Goal: Task Accomplishment & Management: Manage account settings

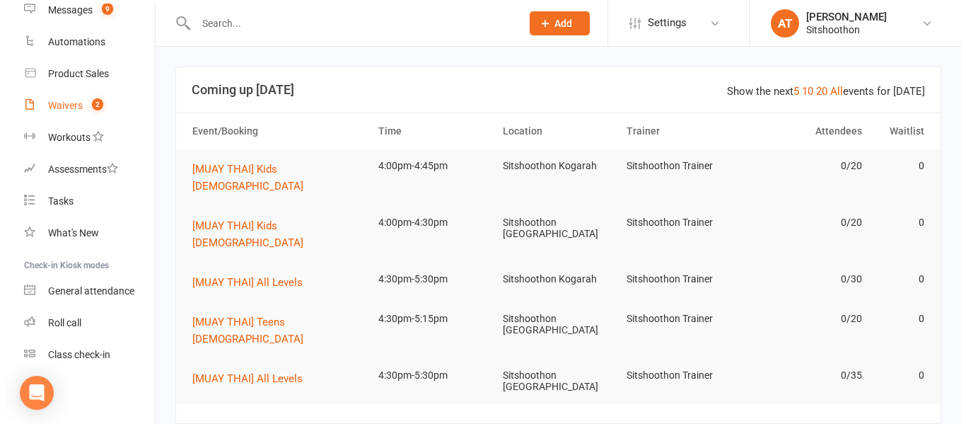
scroll to position [224, 0]
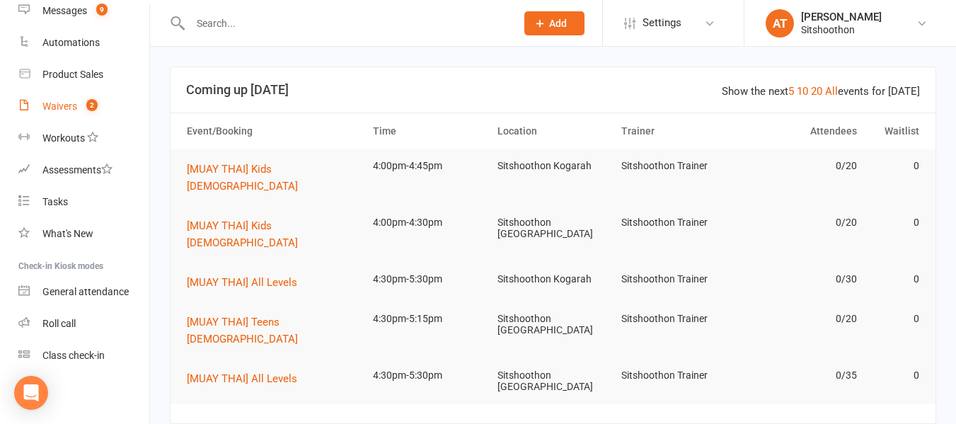
click at [69, 107] on div "Waivers" at bounding box center [59, 105] width 35 height 11
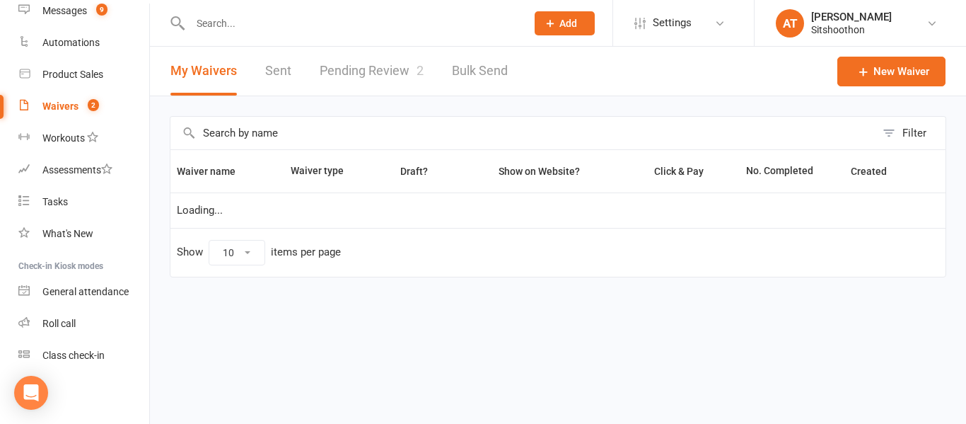
select select "100"
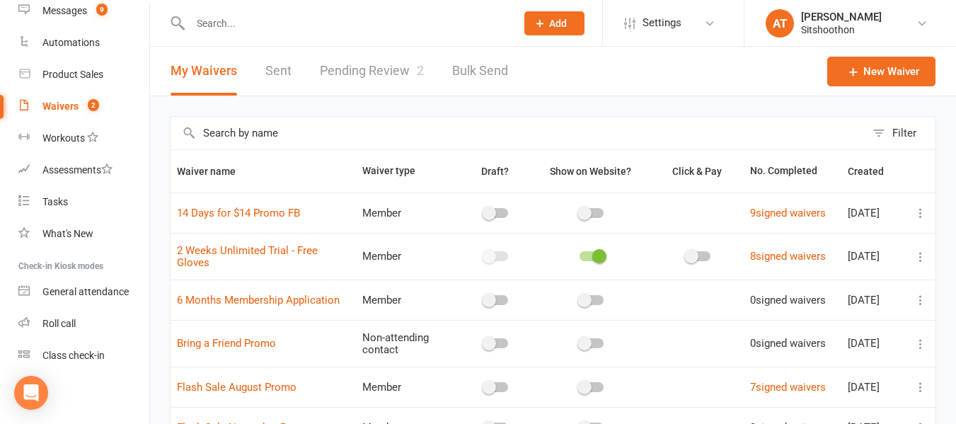
click at [379, 62] on link "Pending Review 2" at bounding box center [372, 71] width 104 height 49
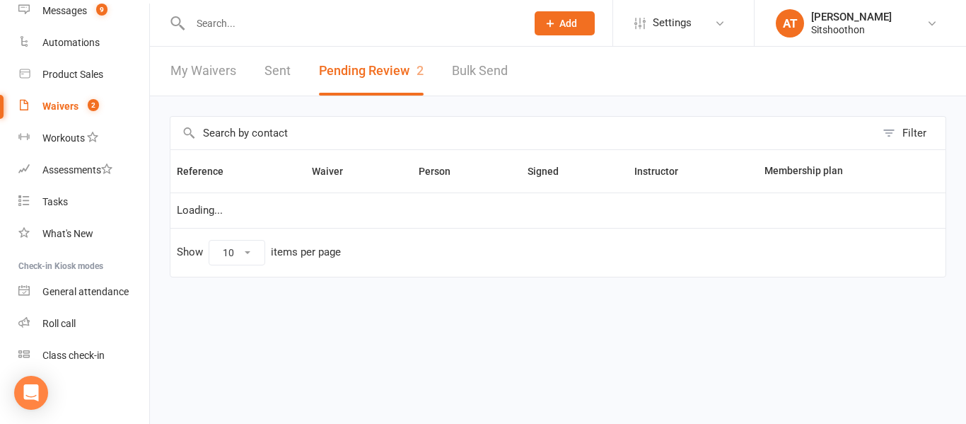
select select "25"
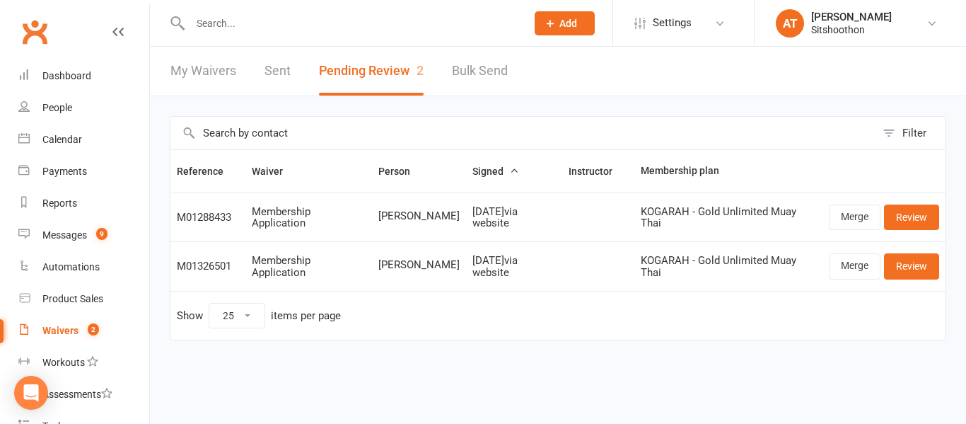
click at [245, 33] on input "text" at bounding box center [351, 23] width 330 height 20
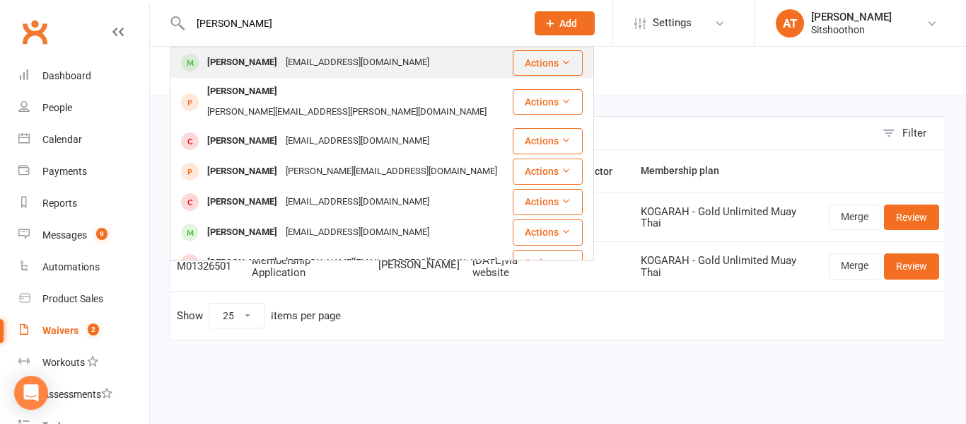
type input "[PERSON_NAME]"
click at [264, 66] on div "[PERSON_NAME]" at bounding box center [242, 62] width 79 height 21
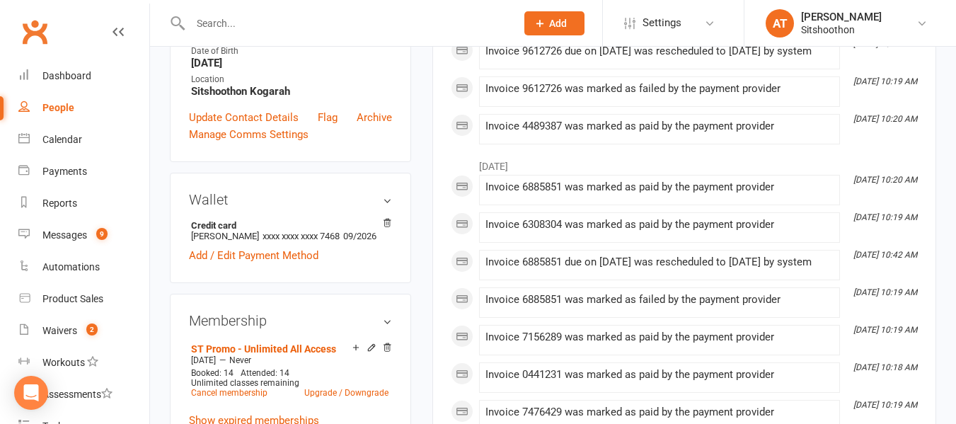
scroll to position [49, 0]
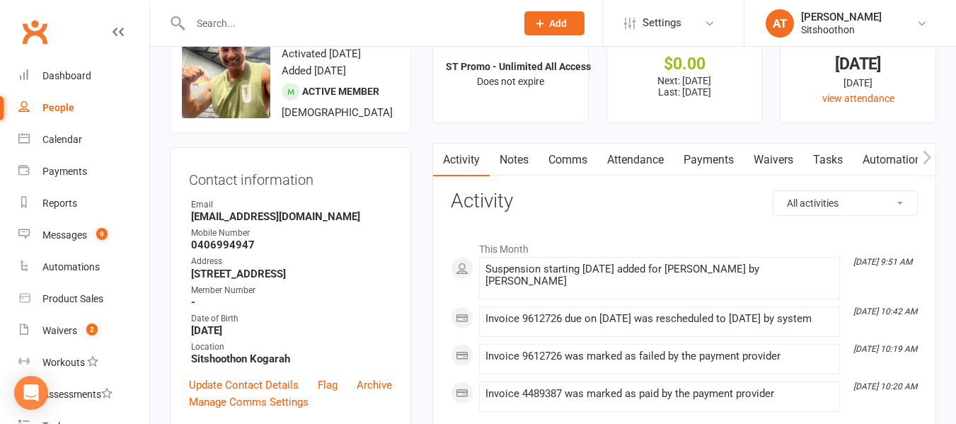
click at [697, 168] on link "Payments" at bounding box center [708, 160] width 70 height 33
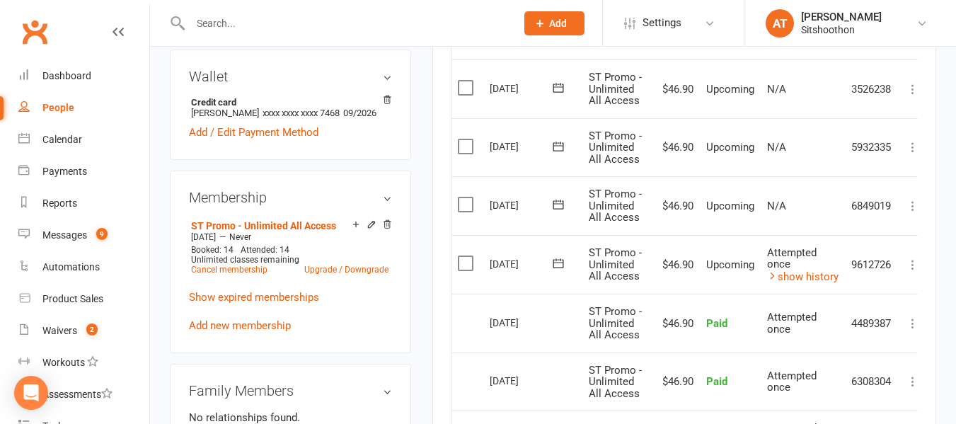
scroll to position [437, 0]
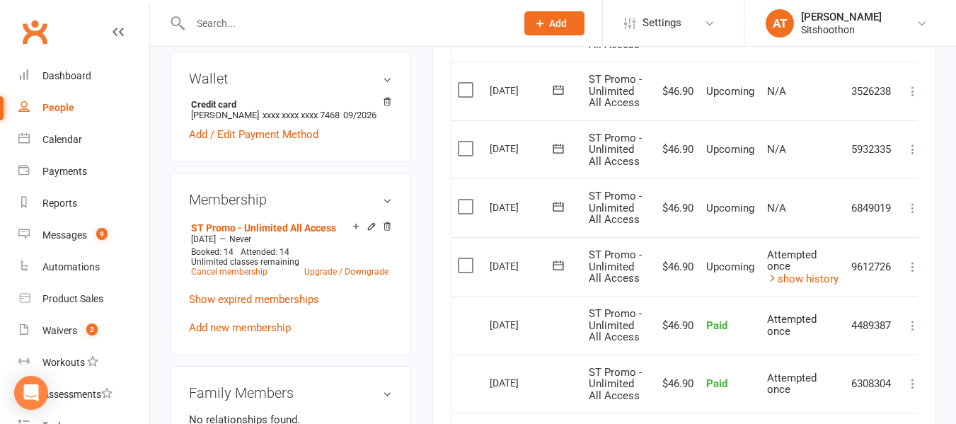
click at [566, 255] on span at bounding box center [558, 266] width 35 height 22
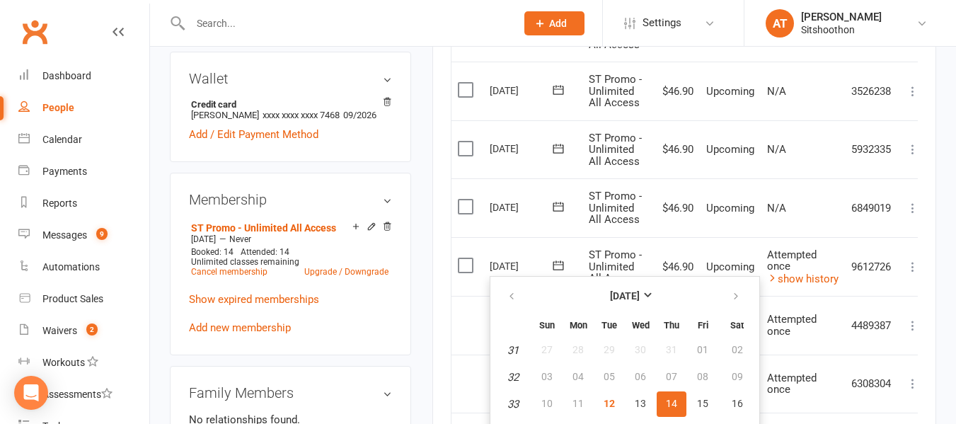
click at [646, 248] on td "ST Promo - Unlimited All Access" at bounding box center [616, 266] width 69 height 59
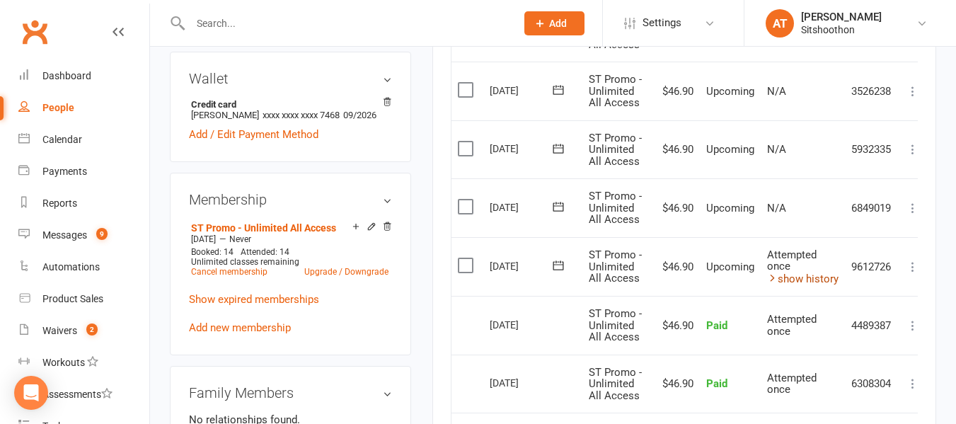
click at [779, 274] on link "show history" at bounding box center [802, 278] width 71 height 13
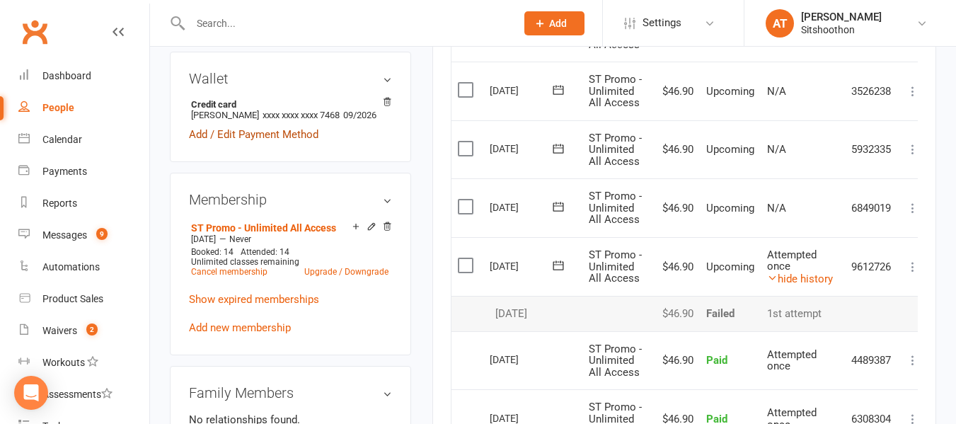
click at [218, 143] on link "Add / Edit Payment Method" at bounding box center [253, 134] width 129 height 17
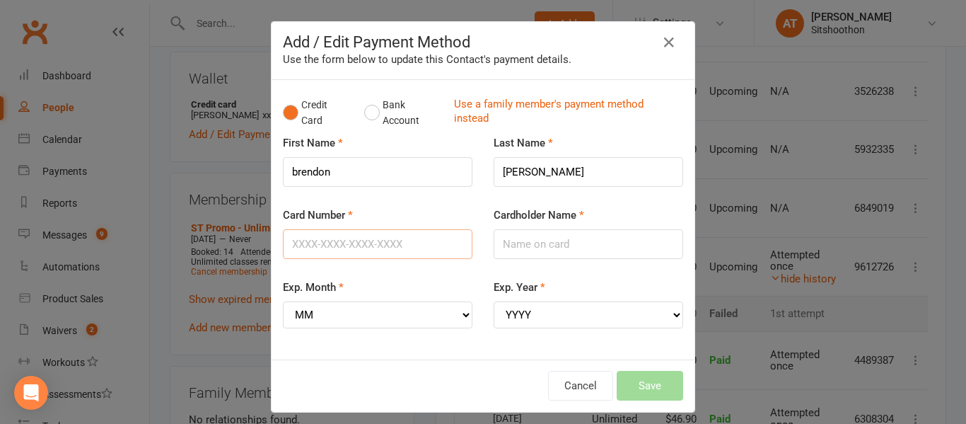
click at [379, 238] on input "Card Number" at bounding box center [378, 244] width 190 height 30
type input "[CREDIT_CARD_NUMBER]"
click at [520, 250] on input "Cardholder Name" at bounding box center [589, 244] width 190 height 30
type input "[PERSON_NAME]"
click at [373, 308] on select "MM 01 02 03 04 05 06 07 08 09 10 11 12" at bounding box center [378, 314] width 190 height 27
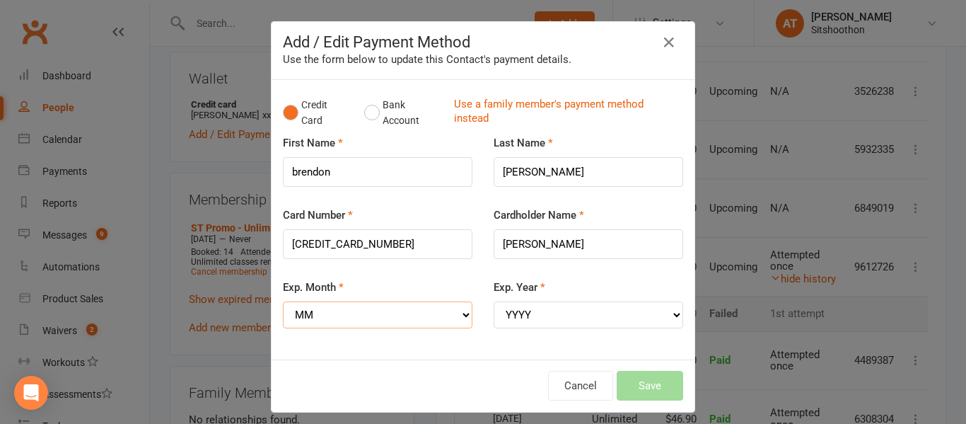
select select "01"
click at [283, 301] on select "MM 01 02 03 04 05 06 07 08 09 10 11 12" at bounding box center [378, 314] width 190 height 27
click at [545, 310] on select "YYYY 2025 2026 2027 2028 2029 2030 2031 2032 2033 2034" at bounding box center [589, 314] width 190 height 27
select select "2029"
click at [494, 301] on select "YYYY 2025 2026 2027 2028 2029 2030 2031 2032 2033 2034" at bounding box center [589, 314] width 190 height 27
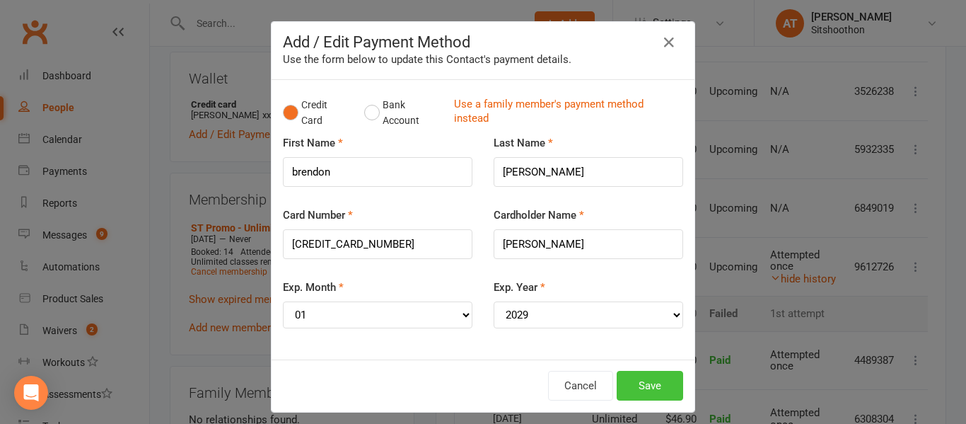
click at [644, 390] on button "Save" at bounding box center [650, 386] width 66 height 30
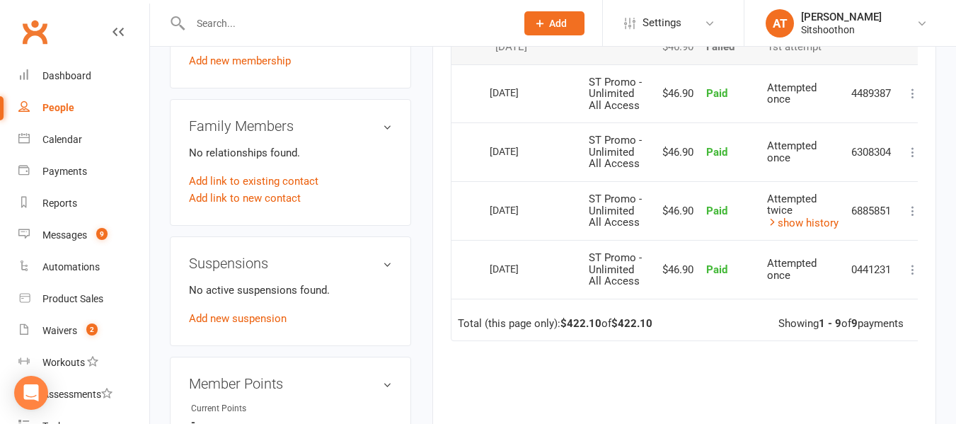
scroll to position [705, 0]
click at [238, 324] on link "Add new suspension" at bounding box center [238, 317] width 98 height 13
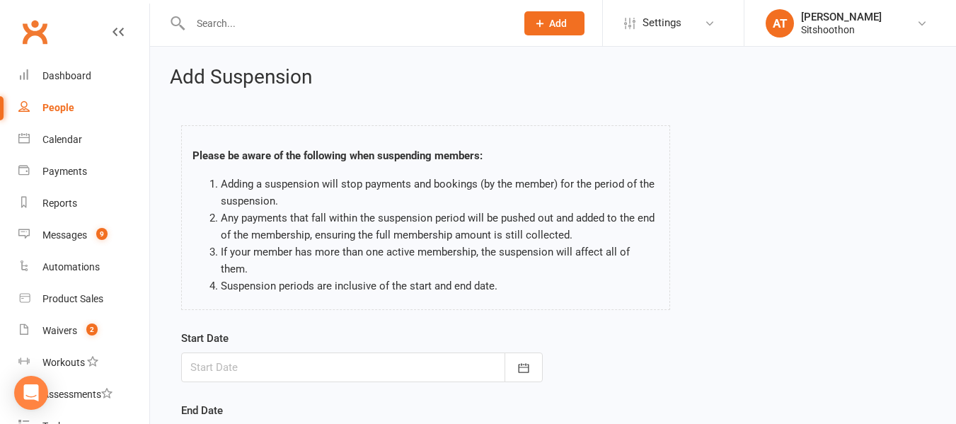
click at [231, 352] on div at bounding box center [361, 367] width 361 height 30
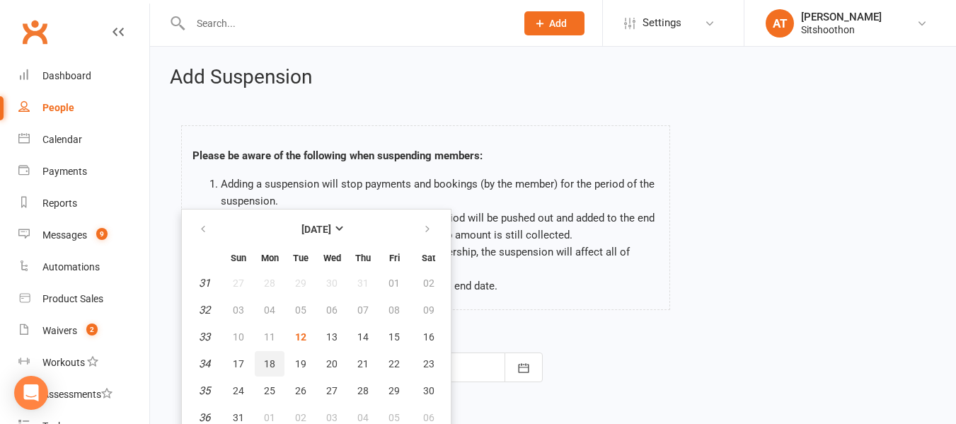
click at [271, 358] on span "18" at bounding box center [269, 363] width 11 height 11
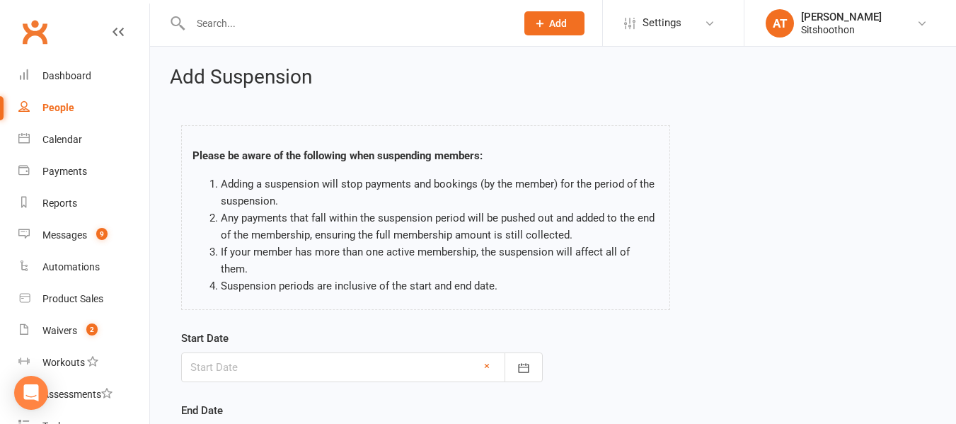
type input "[DATE]"
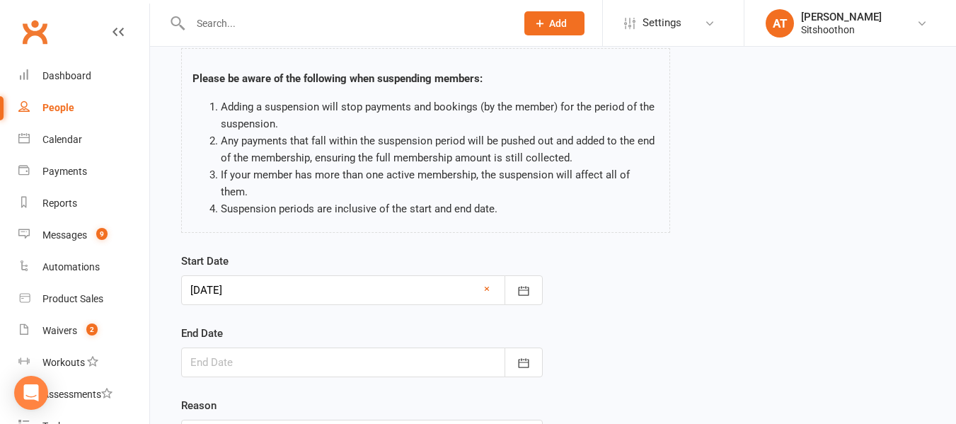
click at [226, 347] on div at bounding box center [361, 362] width 361 height 30
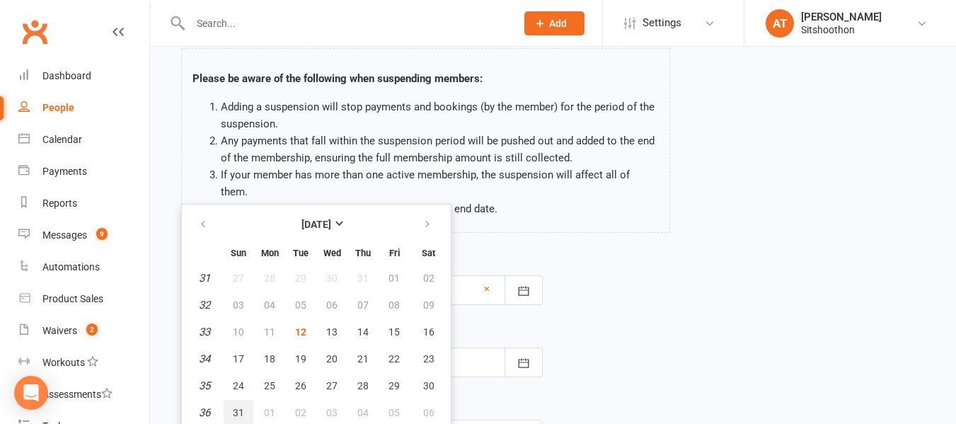
click at [243, 407] on span "31" at bounding box center [238, 412] width 11 height 11
type input "[DATE]"
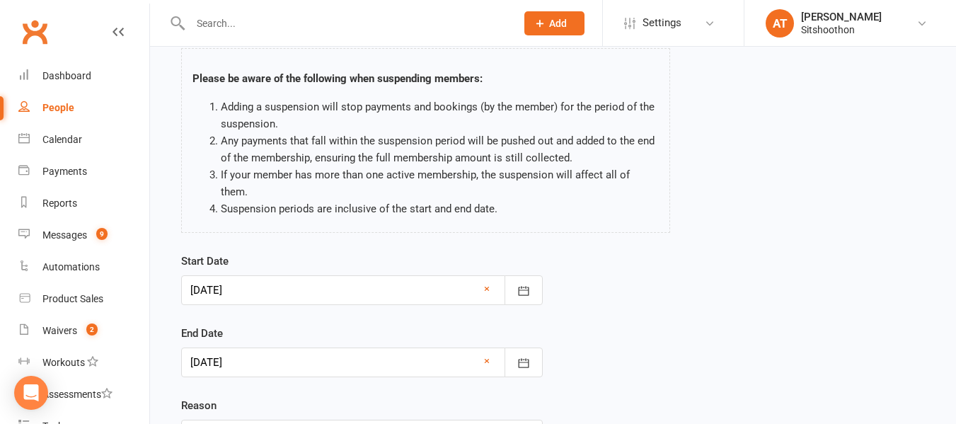
scroll to position [154, 0]
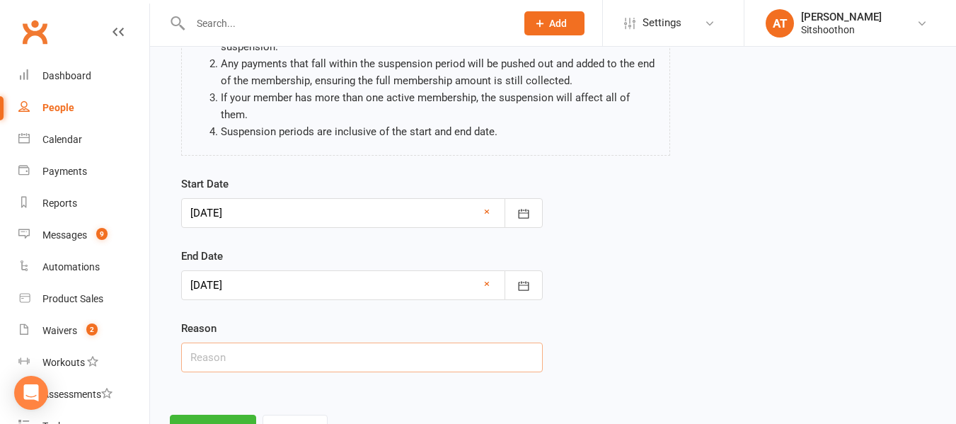
click at [228, 342] on input "text" at bounding box center [361, 357] width 361 height 30
type input "Injury"
click at [207, 415] on button "Continue" at bounding box center [213, 430] width 86 height 30
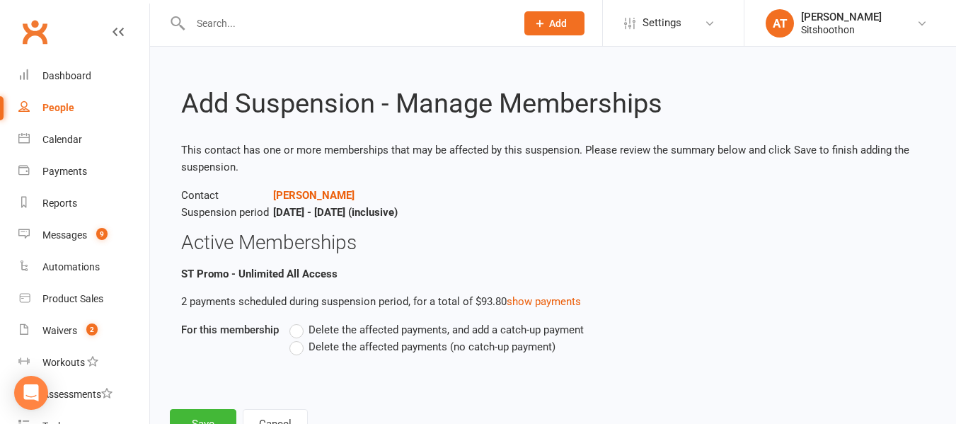
click at [311, 353] on label "Delete the affected payments (no catch-up payment)" at bounding box center [422, 346] width 266 height 17
click at [299, 338] on input "Delete the affected payments (no catch-up payment)" at bounding box center [293, 338] width 9 height 0
click at [202, 409] on button "Save" at bounding box center [203, 424] width 66 height 30
